Goal: Information Seeking & Learning: Learn about a topic

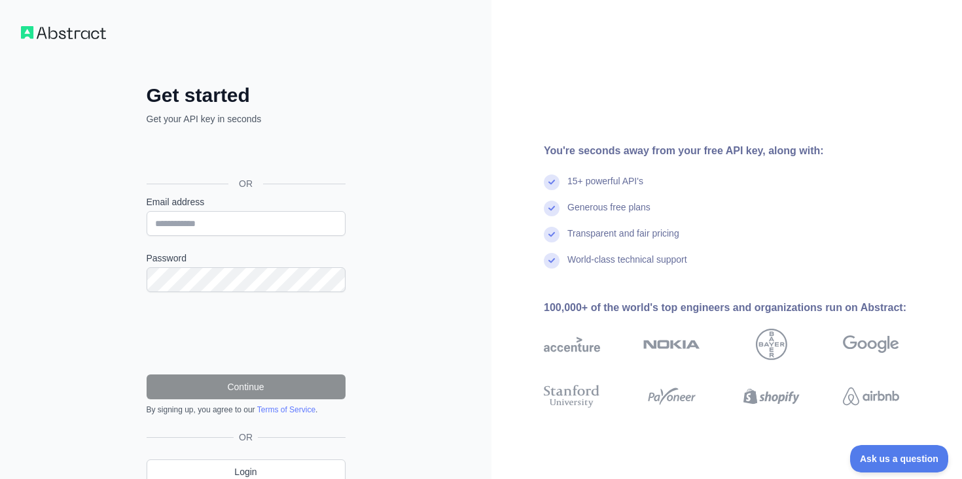
scroll to position [57, 0]
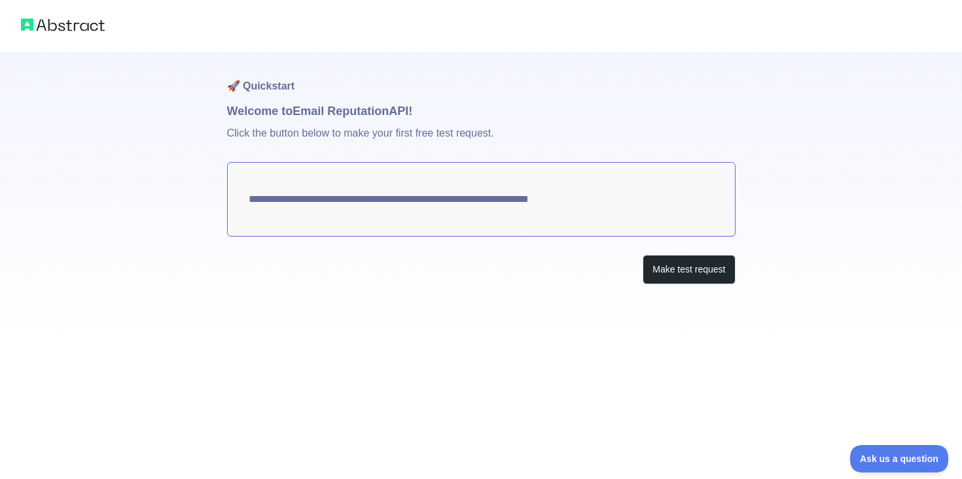
click at [546, 199] on textarea "**********" at bounding box center [481, 199] width 508 height 75
click at [678, 271] on button "Make test request" at bounding box center [688, 269] width 92 height 29
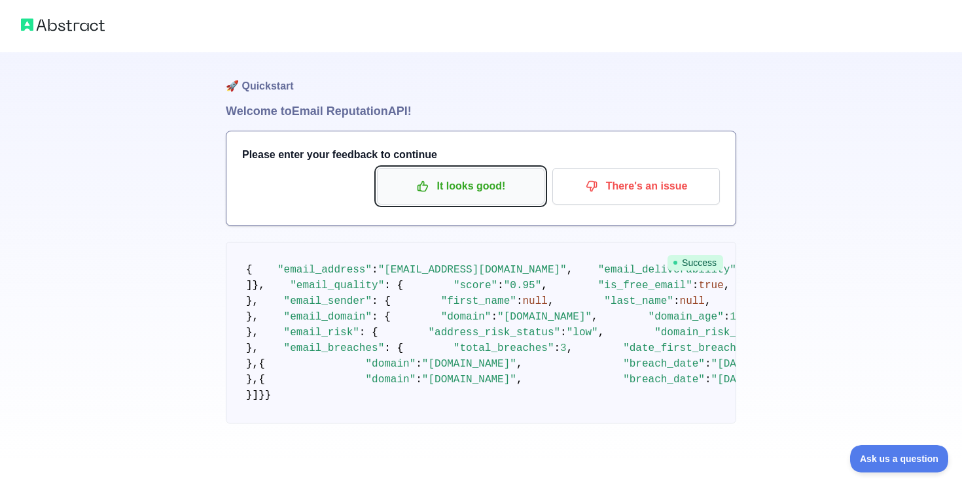
click at [498, 185] on p "It looks good!" at bounding box center [461, 186] width 148 height 22
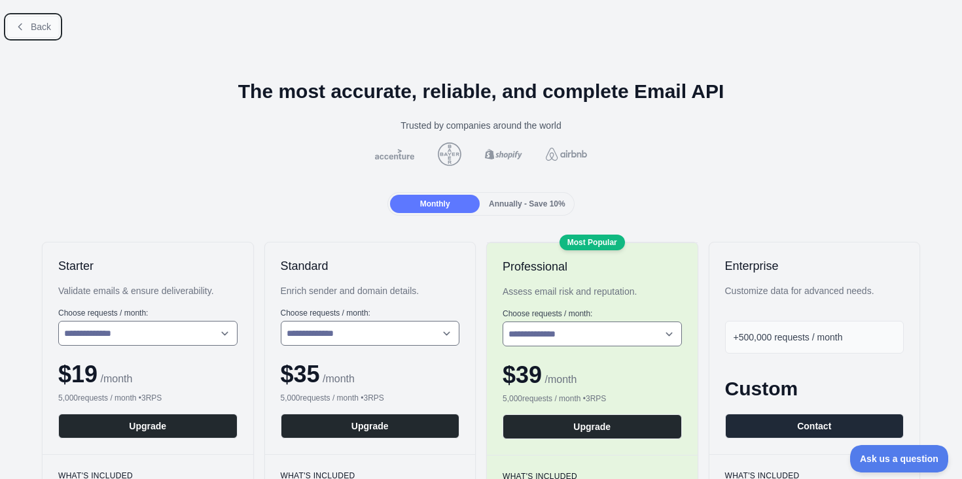
click at [39, 25] on span "Back" at bounding box center [41, 27] width 20 height 10
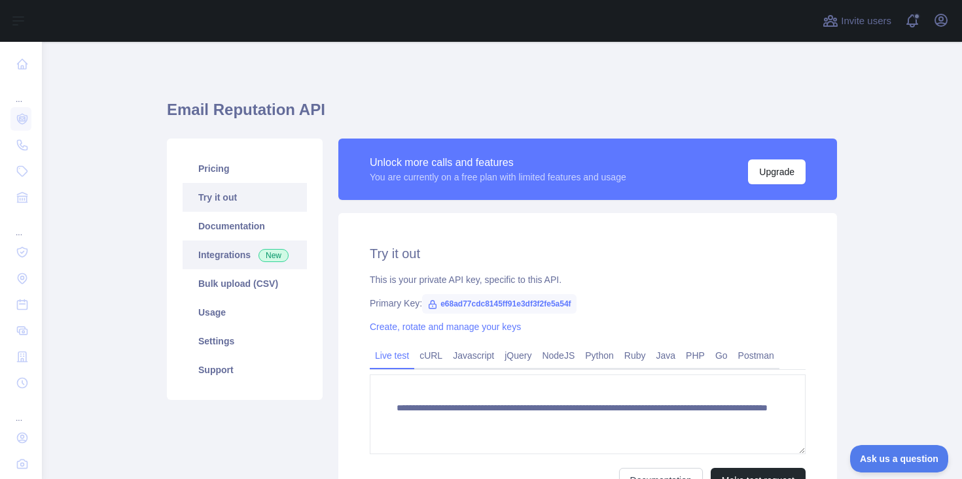
click at [233, 255] on link "Integrations New" at bounding box center [244, 255] width 124 height 29
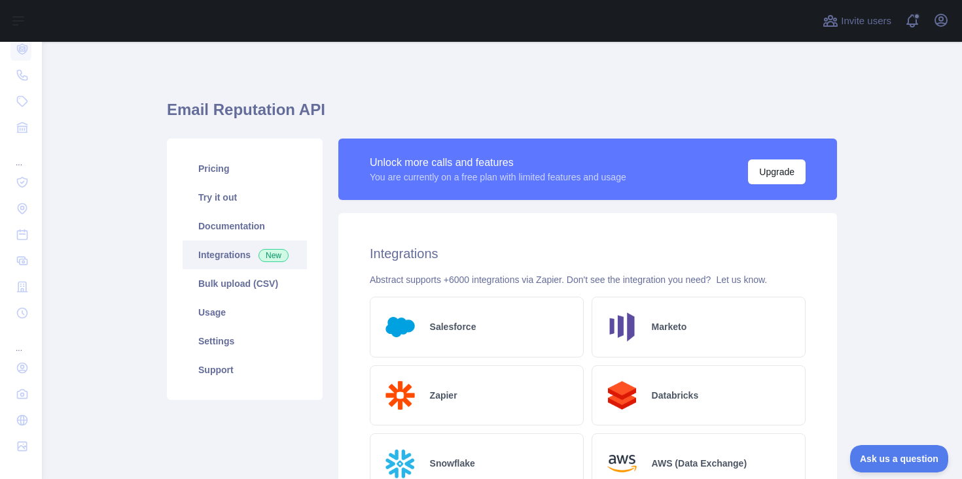
scroll to position [13, 0]
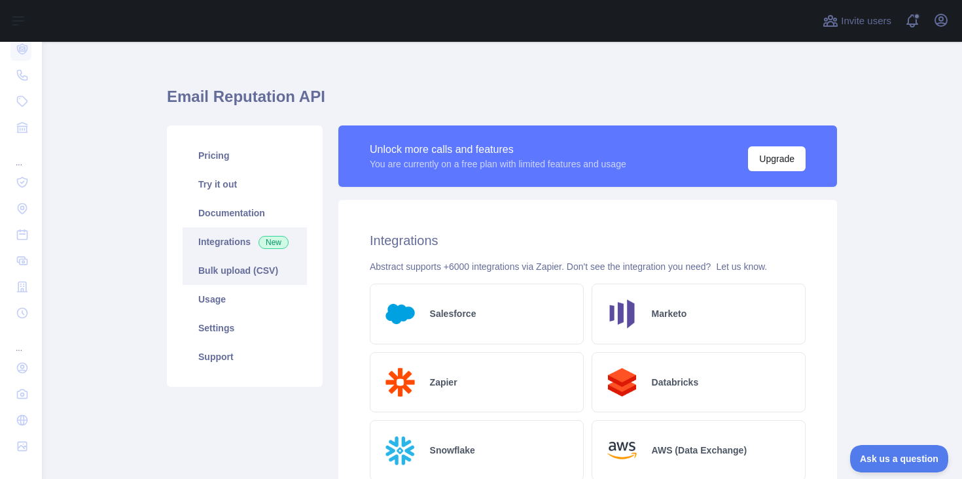
click at [232, 271] on link "Bulk upload (CSV)" at bounding box center [244, 270] width 124 height 29
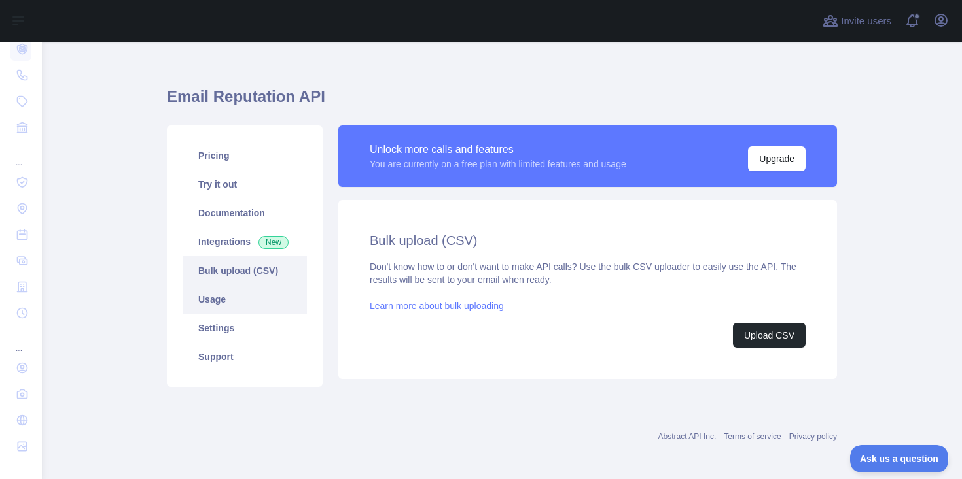
click at [224, 298] on link "Usage" at bounding box center [244, 299] width 124 height 29
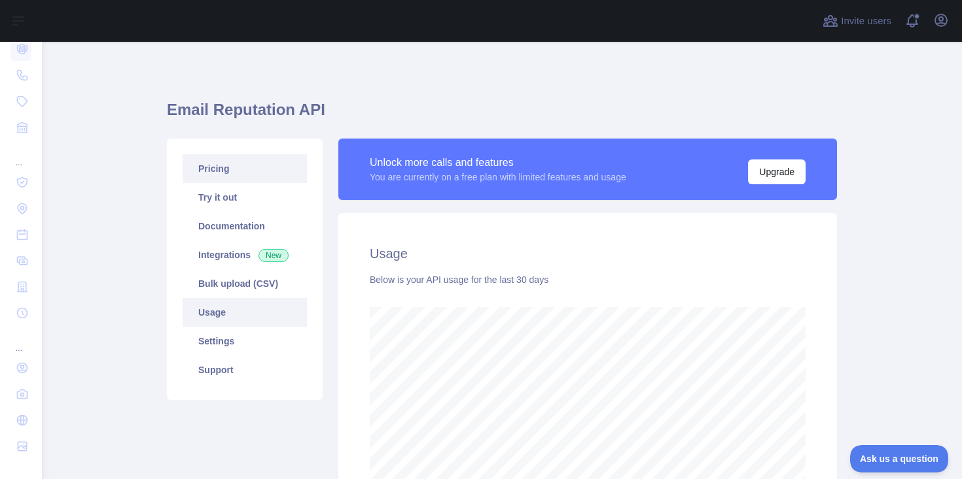
click at [215, 174] on link "Pricing" at bounding box center [244, 168] width 124 height 29
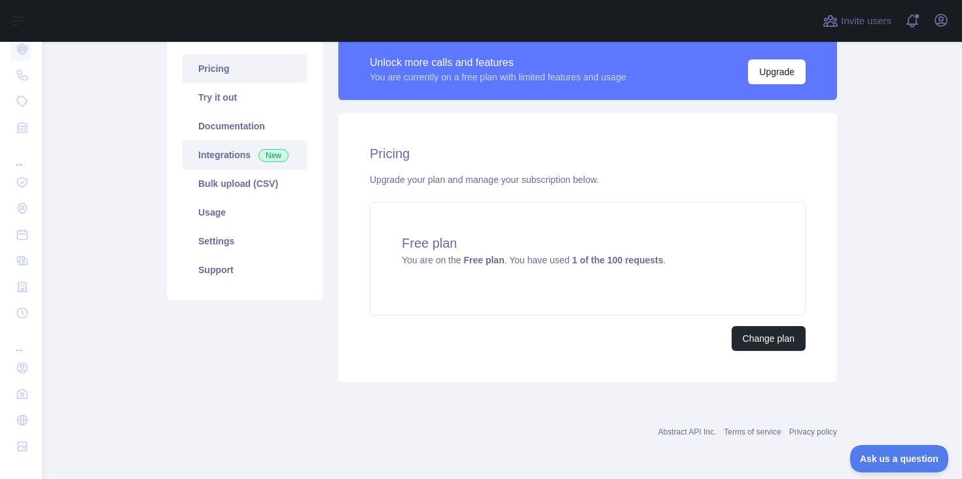
scroll to position [80, 0]
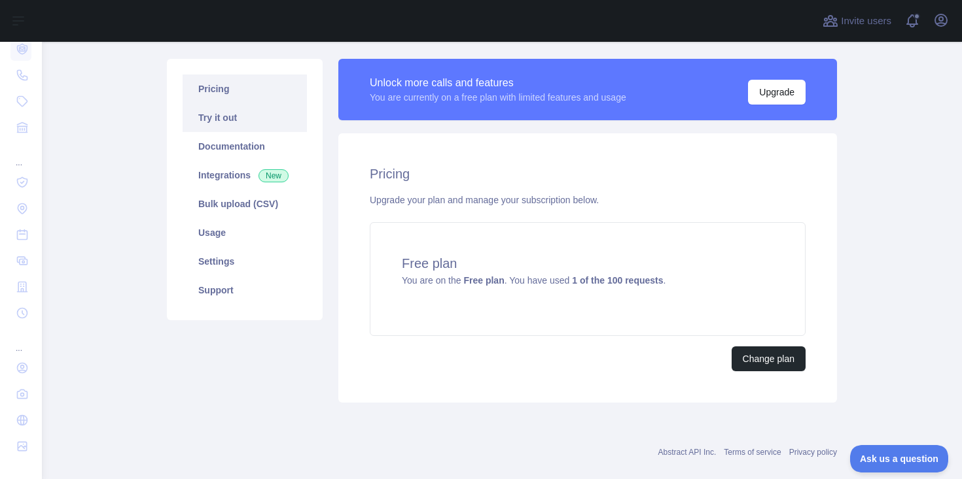
click at [228, 116] on link "Try it out" at bounding box center [244, 117] width 124 height 29
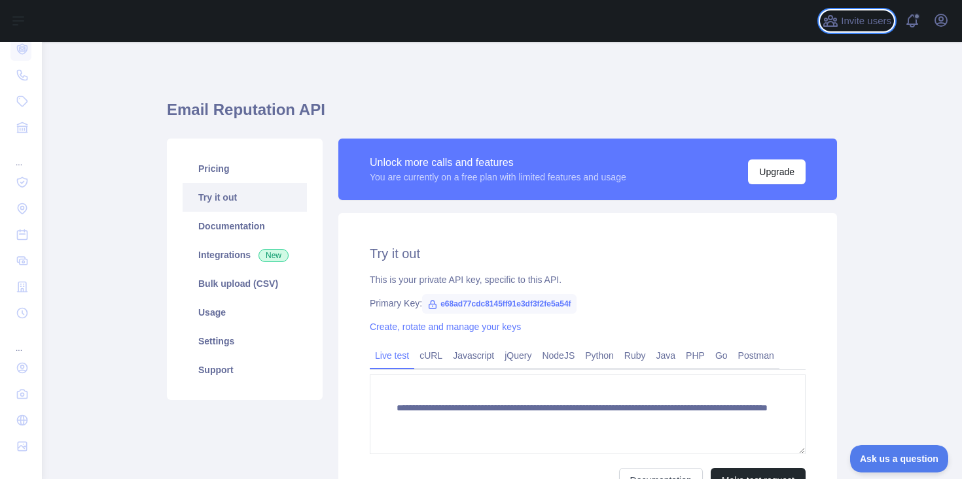
drag, startPoint x: 865, startPoint y: 15, endPoint x: 693, endPoint y: 52, distance: 175.4
click at [693, 52] on div "**********" at bounding box center [502, 239] width 920 height 479
click at [914, 26] on span at bounding box center [917, 21] width 26 height 42
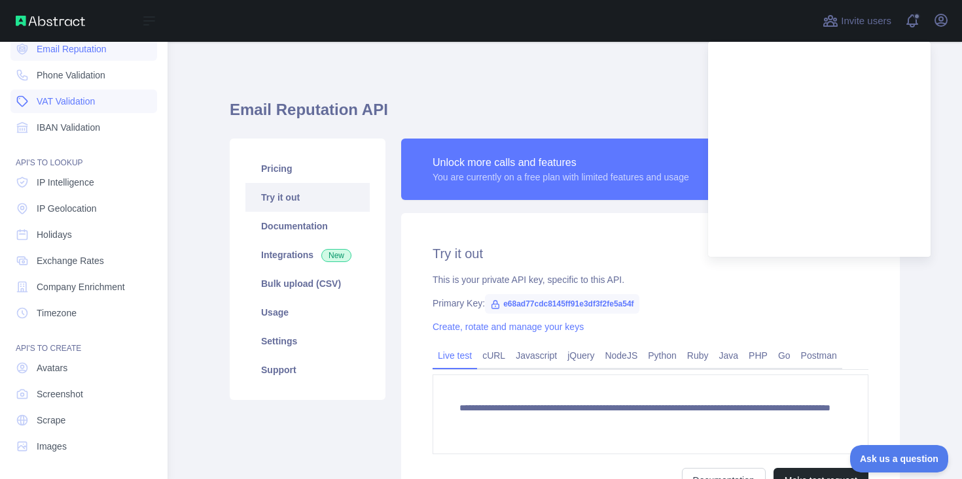
click at [63, 103] on span "VAT Validation" at bounding box center [66, 101] width 58 height 13
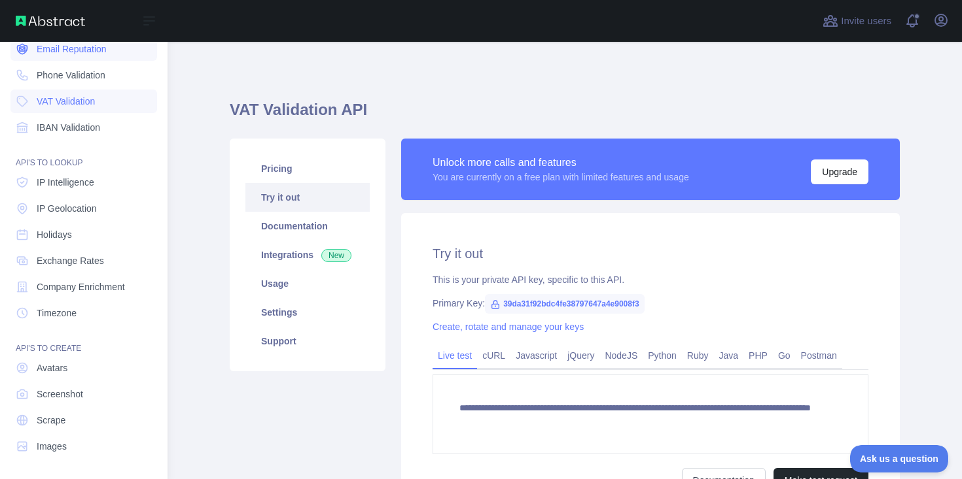
click at [55, 54] on span "Email Reputation" at bounding box center [72, 49] width 70 height 13
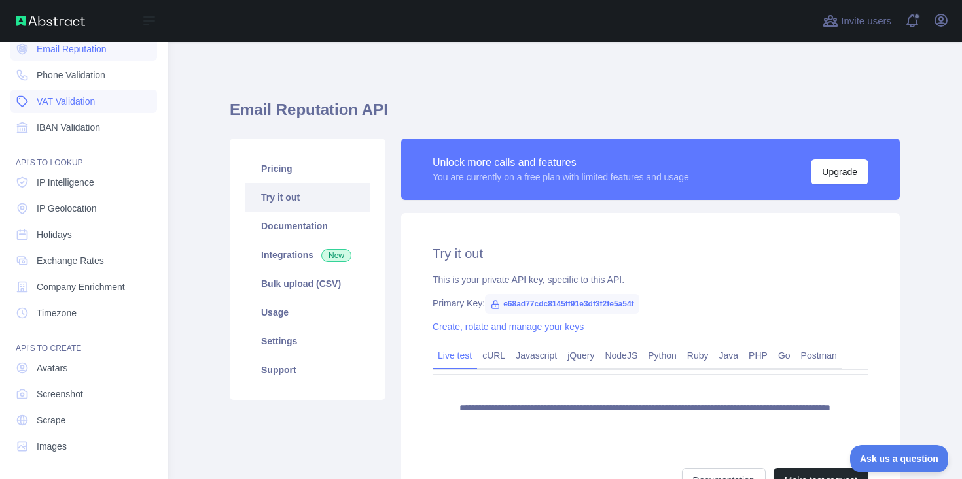
click at [69, 110] on link "VAT Validation" at bounding box center [83, 102] width 147 height 24
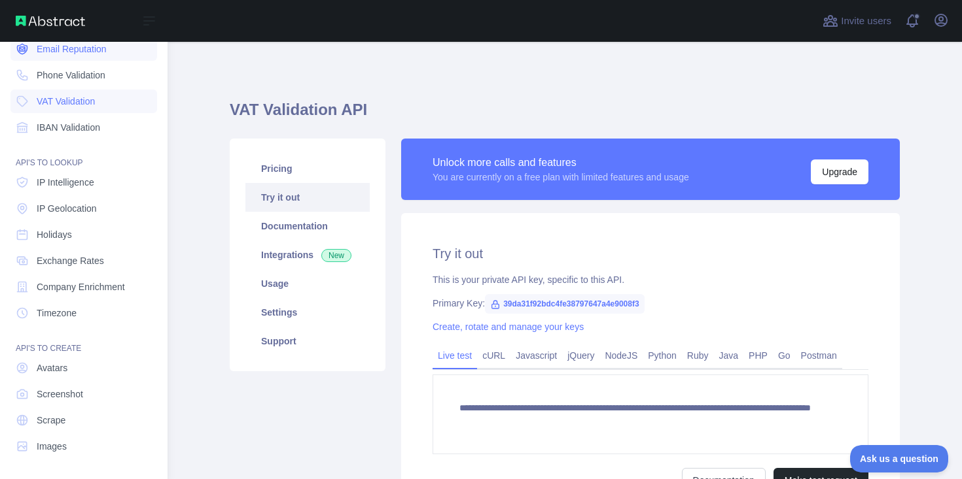
click at [60, 52] on span "Email Reputation" at bounding box center [72, 49] width 70 height 13
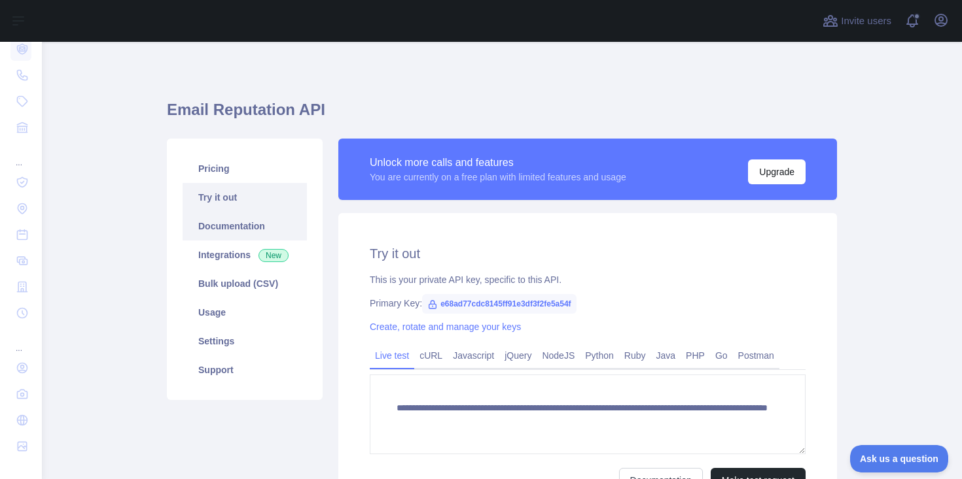
click at [238, 227] on link "Documentation" at bounding box center [244, 226] width 124 height 29
